Goal: Navigation & Orientation: Find specific page/section

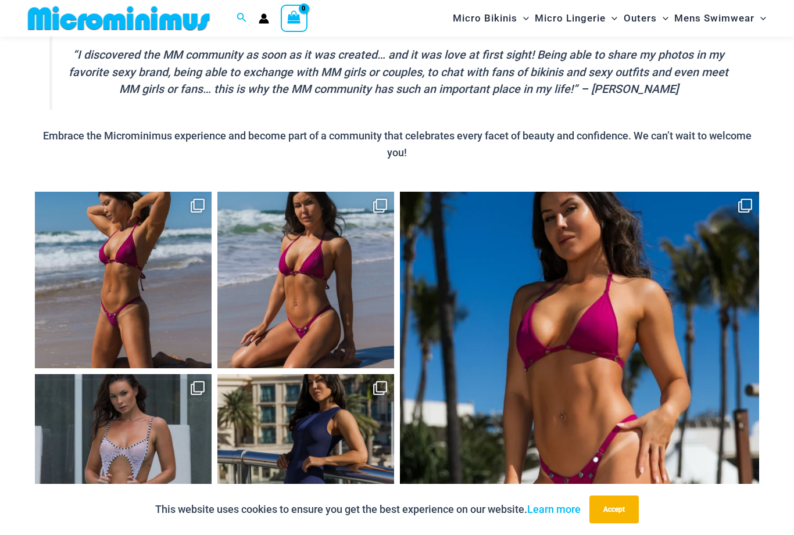
scroll to position [1204, 0]
click at [744, 199] on icon "Clone" at bounding box center [745, 206] width 14 height 14
click at [737, 192] on link "Open" at bounding box center [579, 371] width 359 height 359
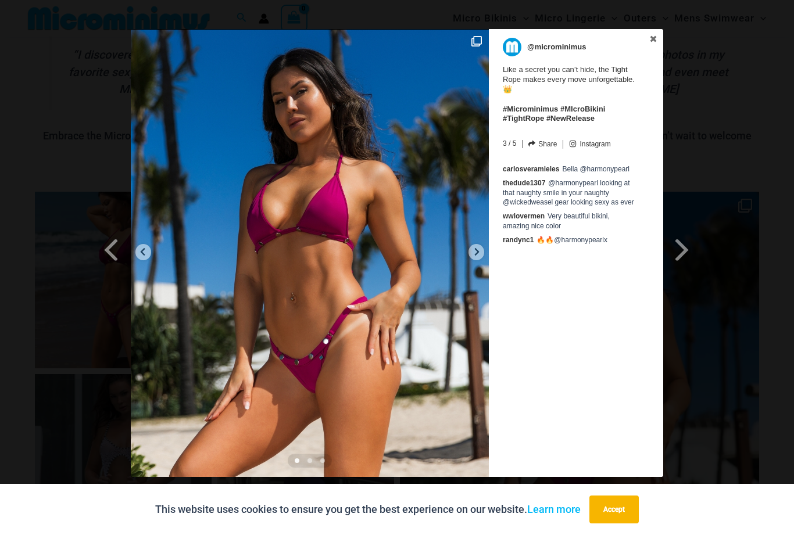
click at [678, 244] on span at bounding box center [682, 250] width 20 height 26
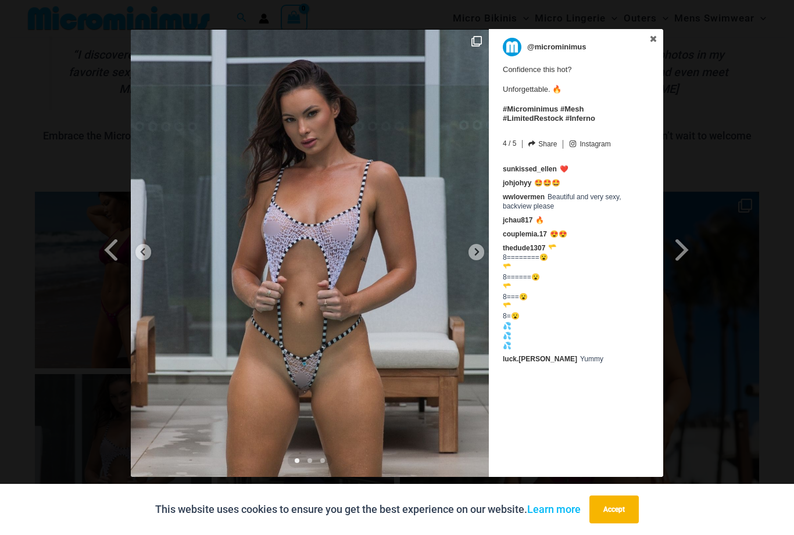
click at [108, 252] on span at bounding box center [112, 250] width 20 height 26
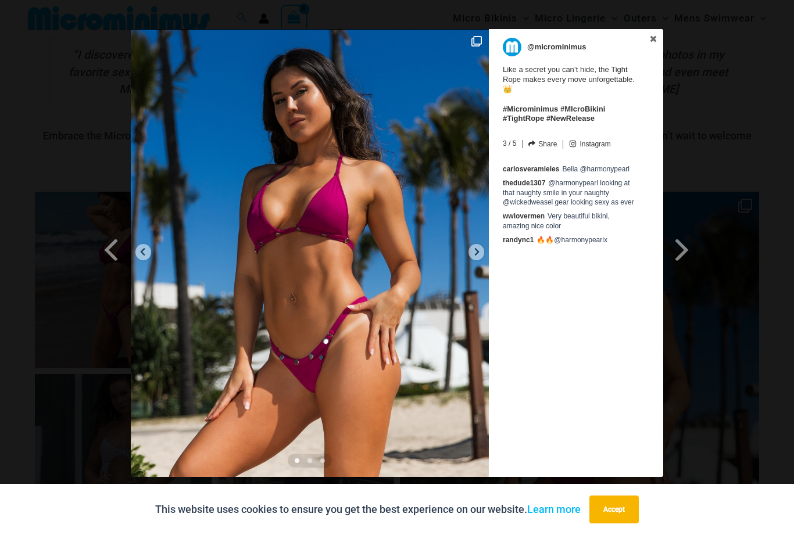
click at [116, 249] on span at bounding box center [112, 250] width 20 height 26
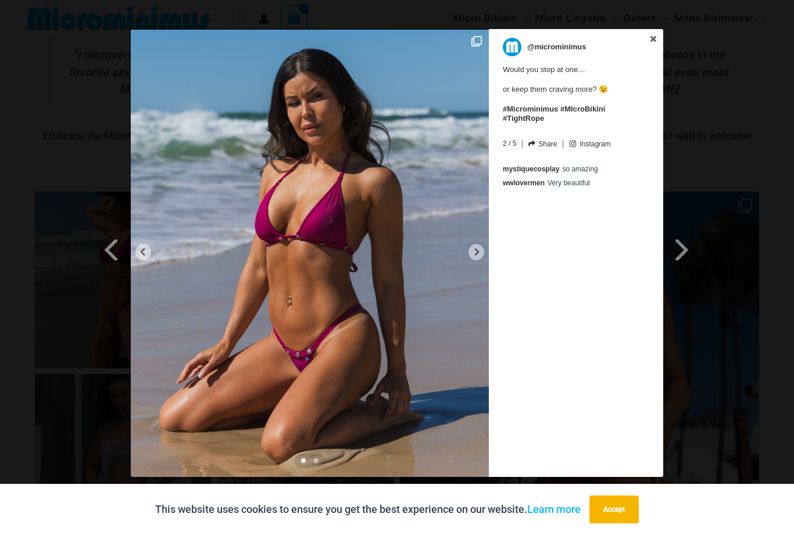
click at [109, 260] on span at bounding box center [112, 250] width 20 height 26
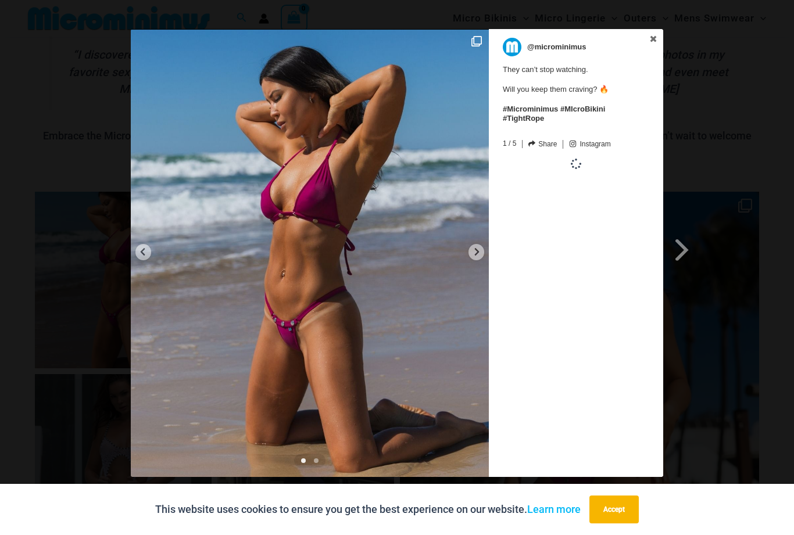
click at [478, 255] on icon at bounding box center [476, 252] width 9 height 9
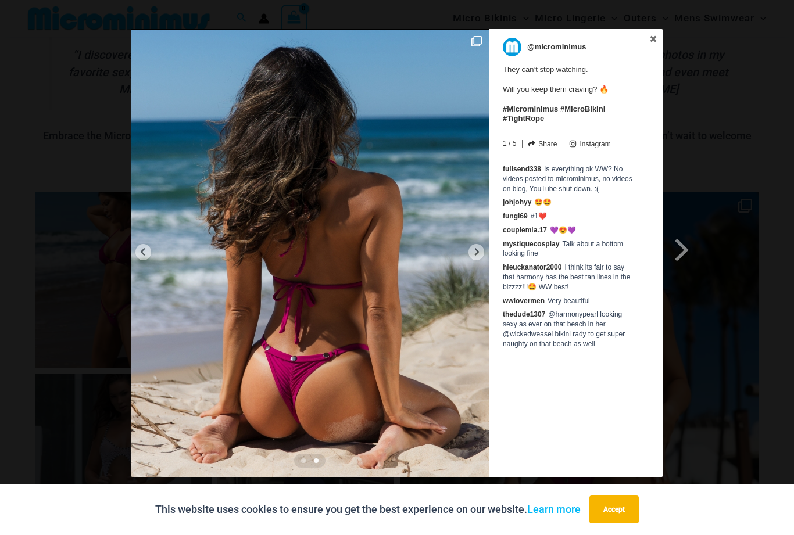
click at [477, 256] on div at bounding box center [476, 252] width 16 height 16
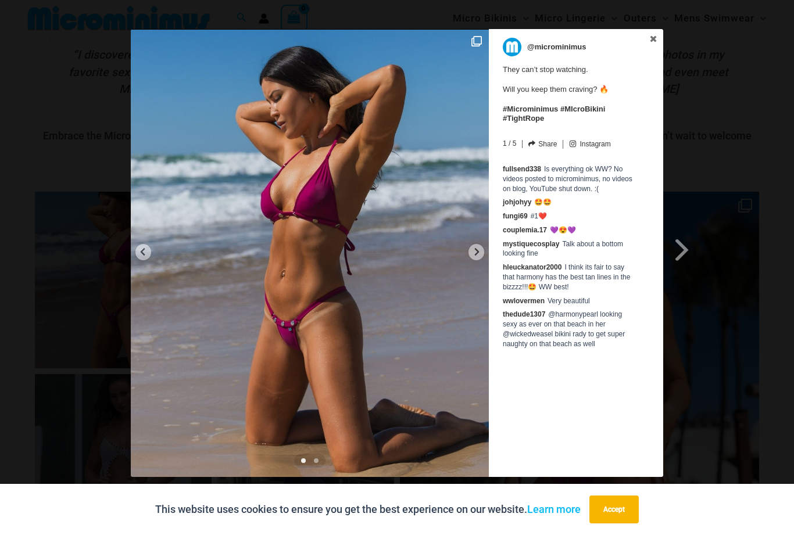
click at [470, 261] on img at bounding box center [310, 253] width 358 height 448
click at [680, 246] on span at bounding box center [682, 250] width 20 height 26
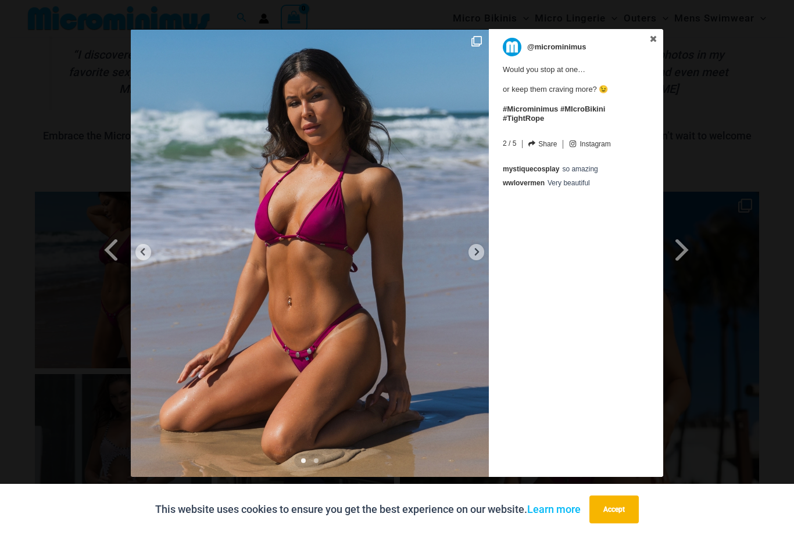
click at [683, 249] on span at bounding box center [682, 250] width 20 height 26
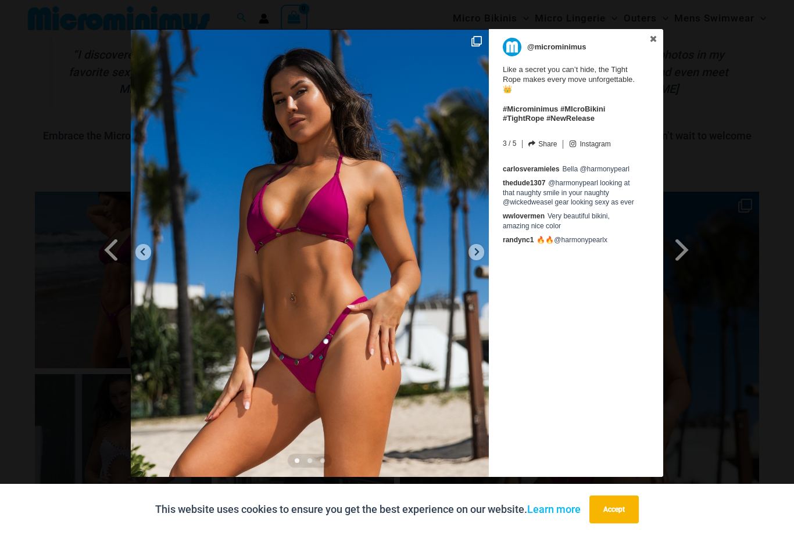
click at [672, 248] on span at bounding box center [682, 250] width 20 height 26
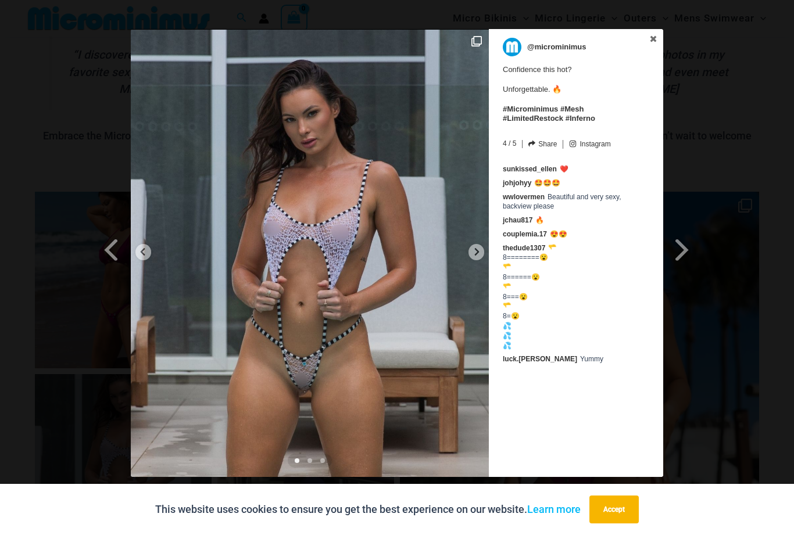
click at [482, 255] on div at bounding box center [476, 252] width 16 height 16
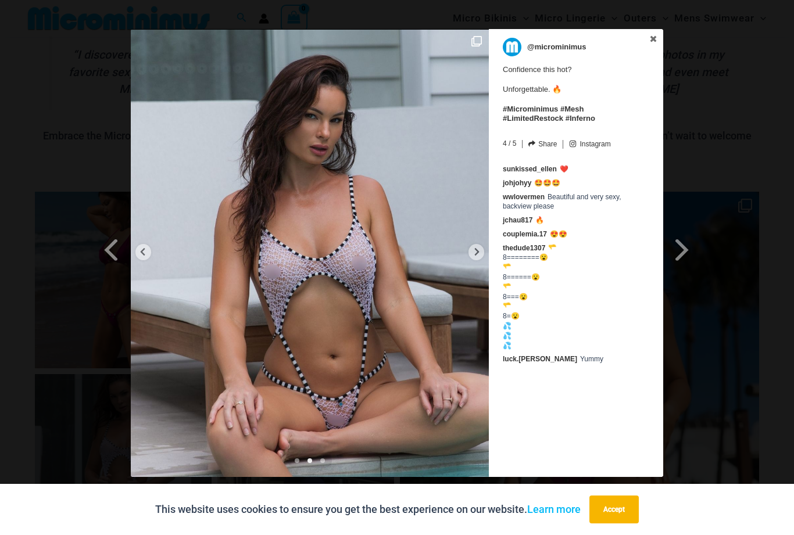
click at [405, 372] on img at bounding box center [310, 253] width 358 height 448
click at [478, 257] on div at bounding box center [476, 252] width 16 height 16
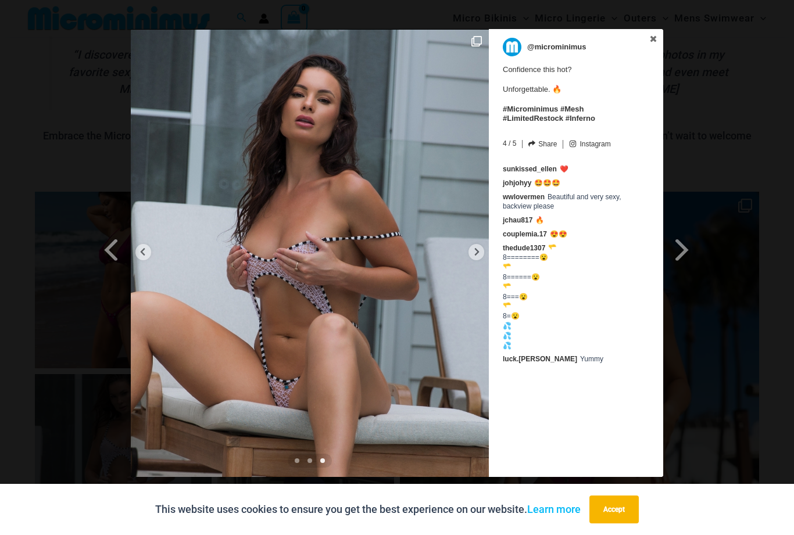
click at [485, 253] on img at bounding box center [310, 253] width 358 height 448
click at [471, 260] on img at bounding box center [310, 253] width 358 height 448
click at [474, 255] on icon at bounding box center [476, 252] width 9 height 9
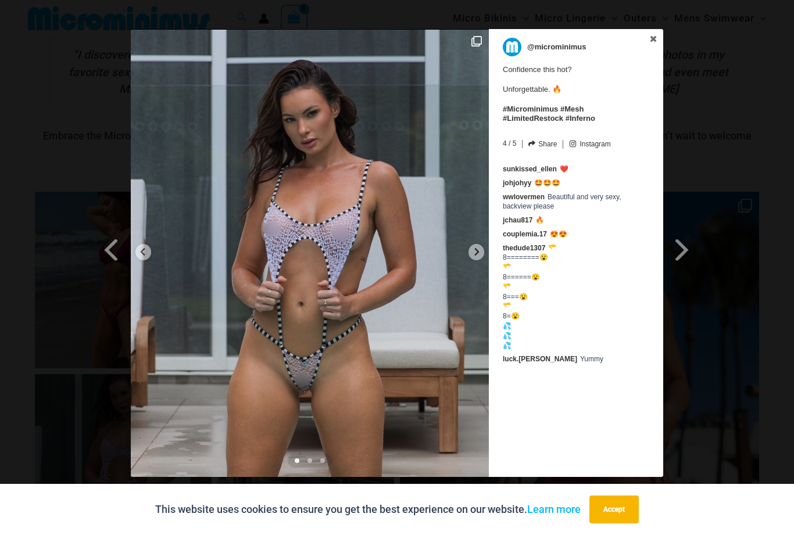
click at [651, 35] on icon at bounding box center [653, 39] width 8 height 8
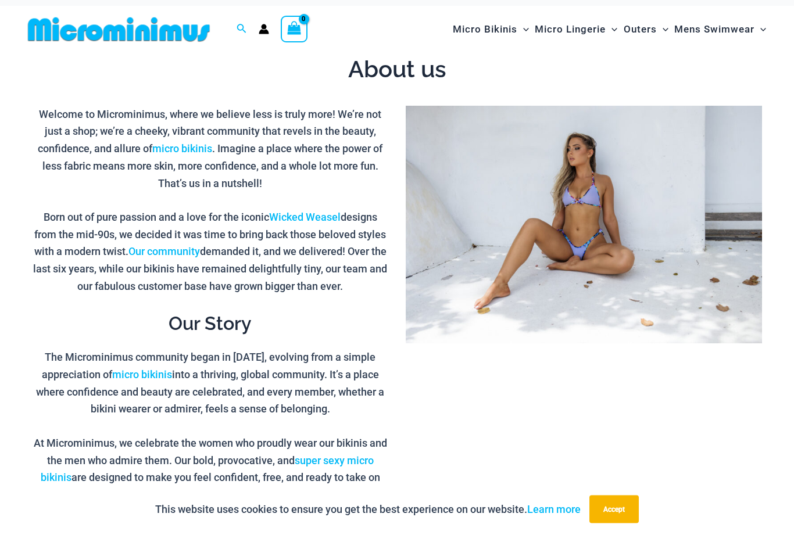
scroll to position [12, 0]
